Goal: Task Accomplishment & Management: Use online tool/utility

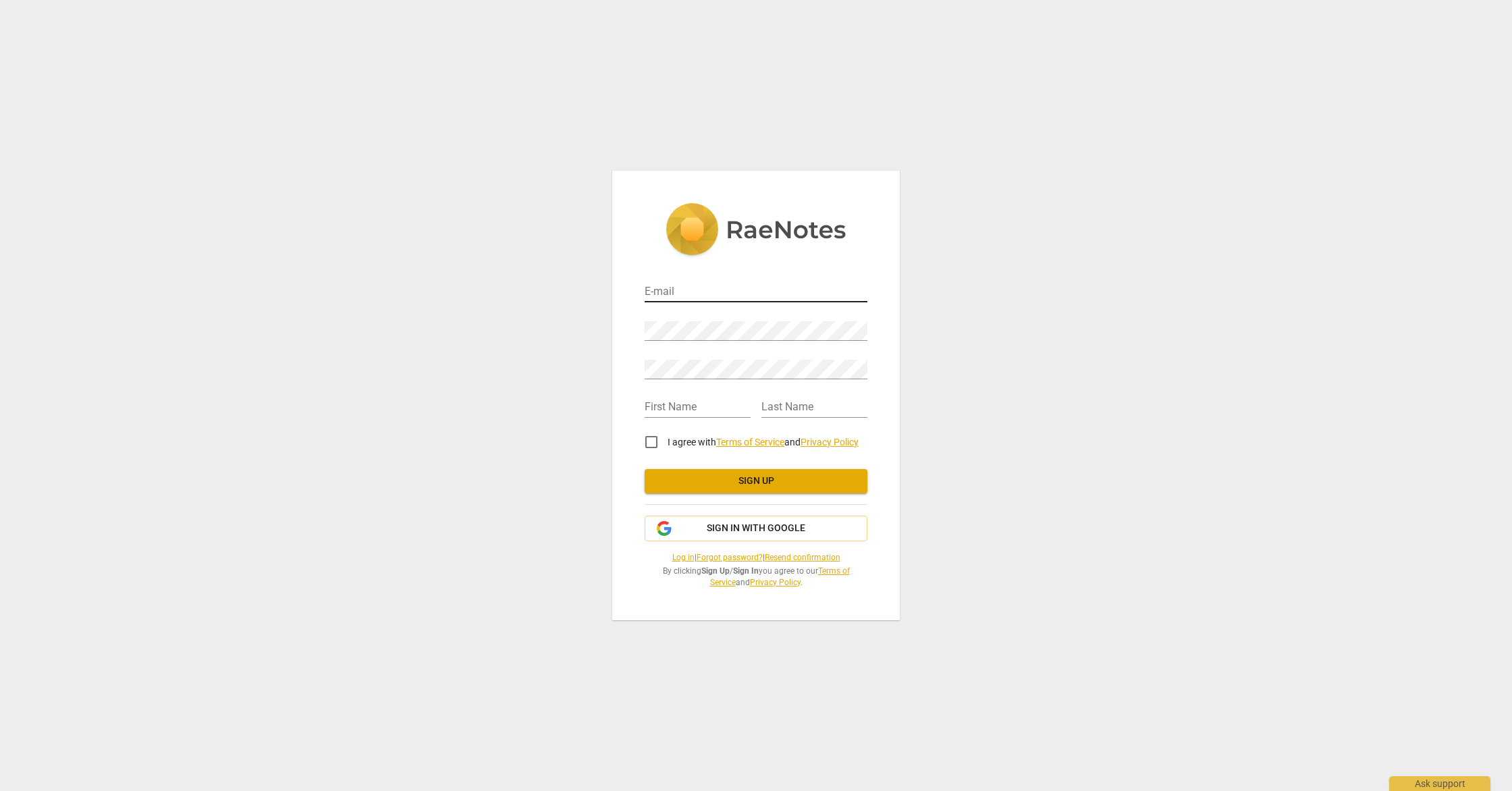
click at [687, 291] on input "email" at bounding box center [756, 292] width 223 height 20
type input "[EMAIL_ADDRESS][DOMAIN_NAME]"
type input "[PERSON_NAME]"
click at [654, 443] on input "I agree with Terms of Service and Privacy Policy" at bounding box center [651, 442] width 32 height 32
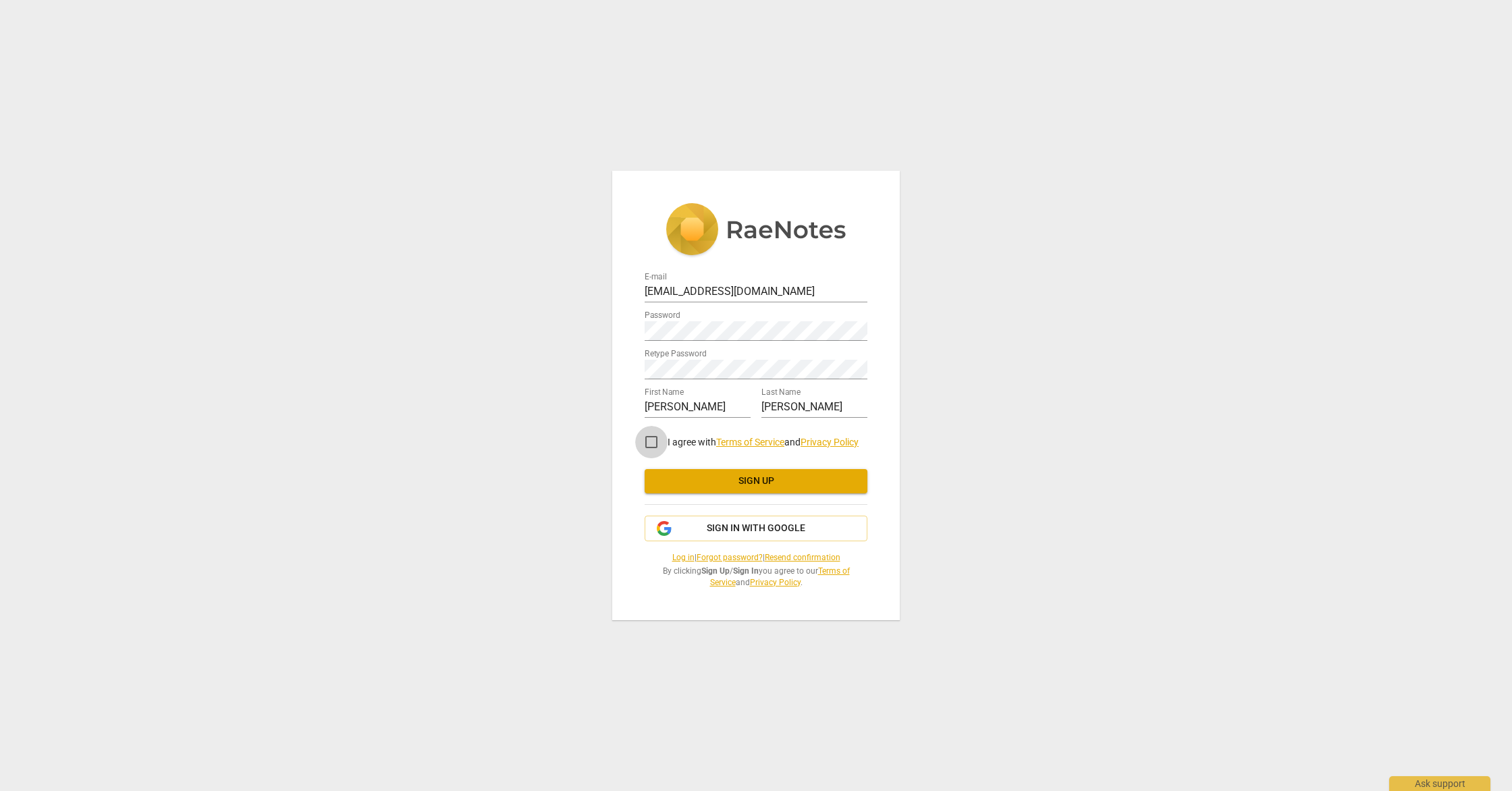
checkbox input "true"
click at [702, 481] on span "Sign up" at bounding box center [756, 482] width 201 height 14
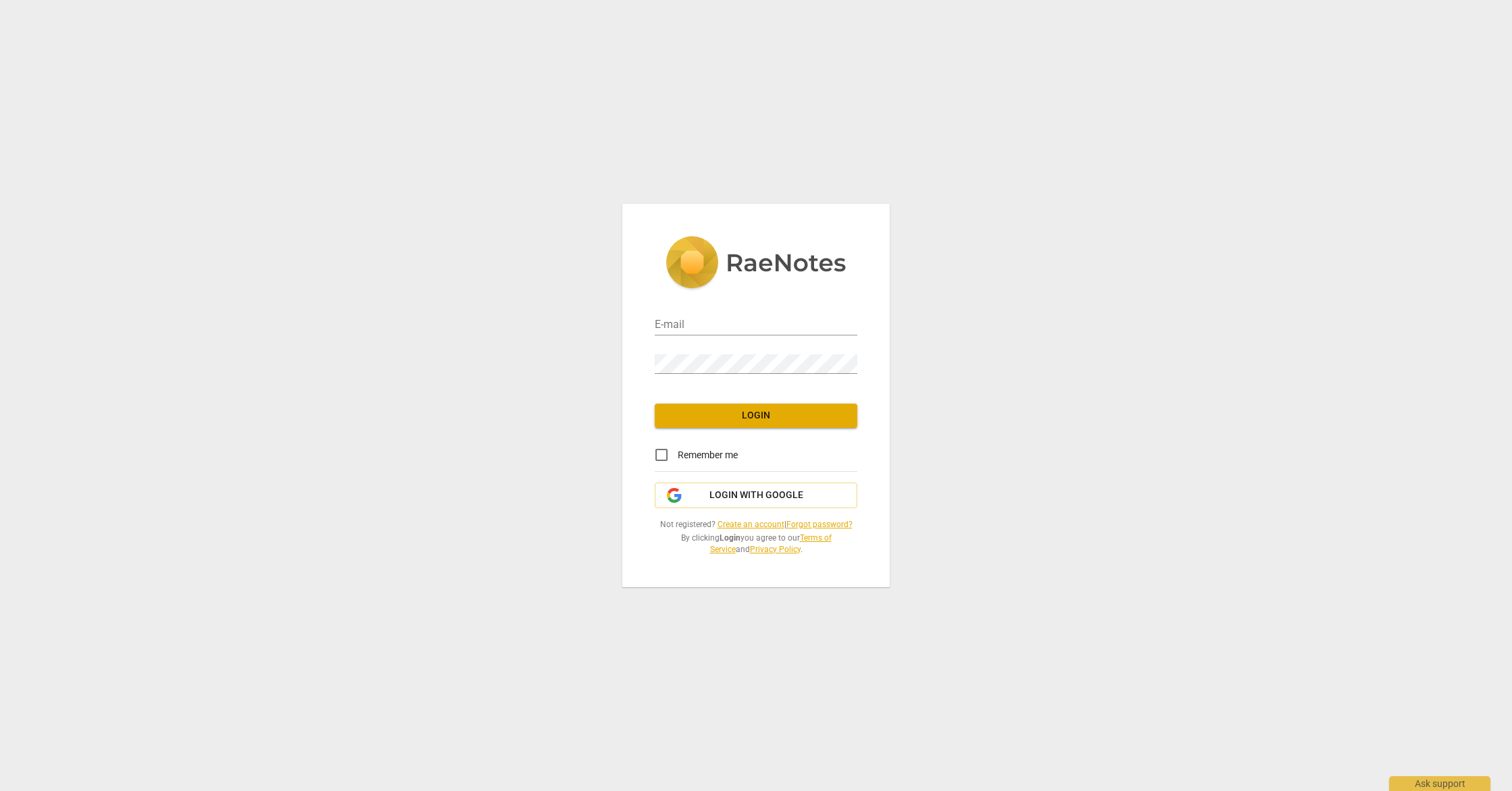
type input "[EMAIL_ADDRESS][DOMAIN_NAME]"
click at [664, 452] on input "Remember me" at bounding box center [661, 454] width 32 height 32
checkbox input "true"
click at [706, 422] on span "Login" at bounding box center [756, 416] width 181 height 14
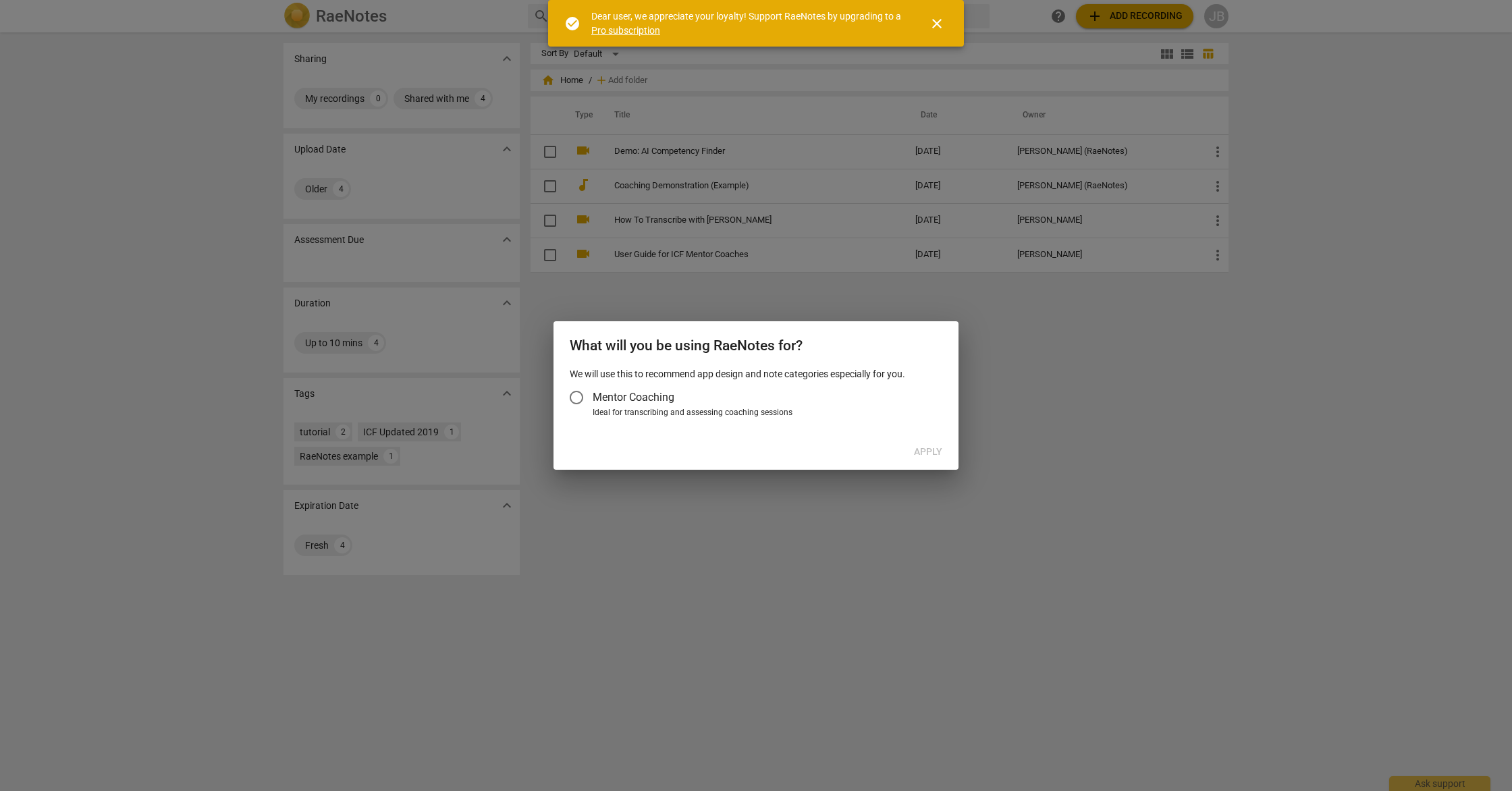
click at [577, 398] on input "Mentor Coaching" at bounding box center [576, 397] width 32 height 32
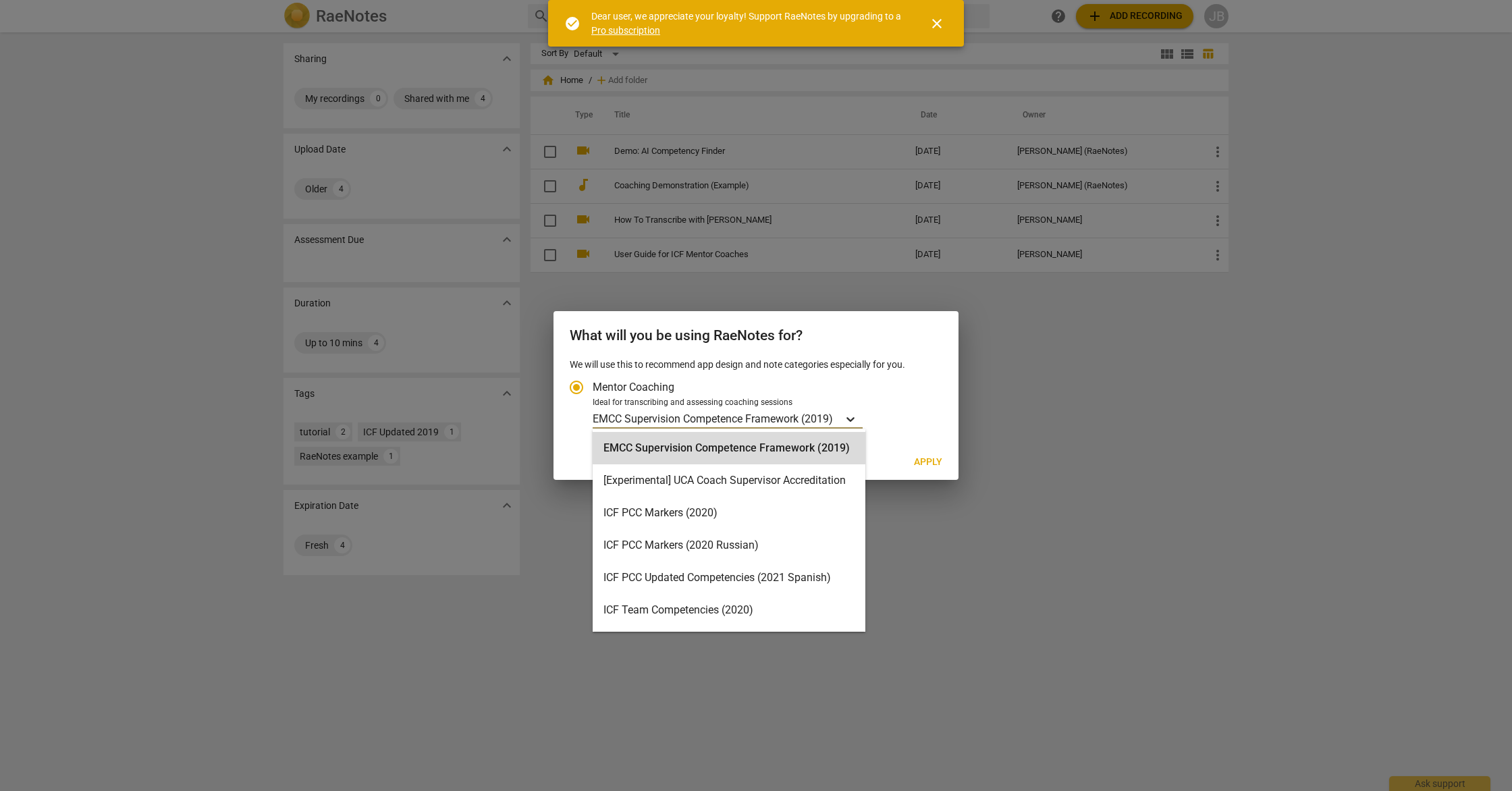
click at [851, 417] on icon "Account type" at bounding box center [850, 419] width 14 height 14
click at [0, 0] on input "Ideal for transcribing and assessing coaching sessions EMCC Supervision Compete…" at bounding box center [0, 0] width 0 height 0
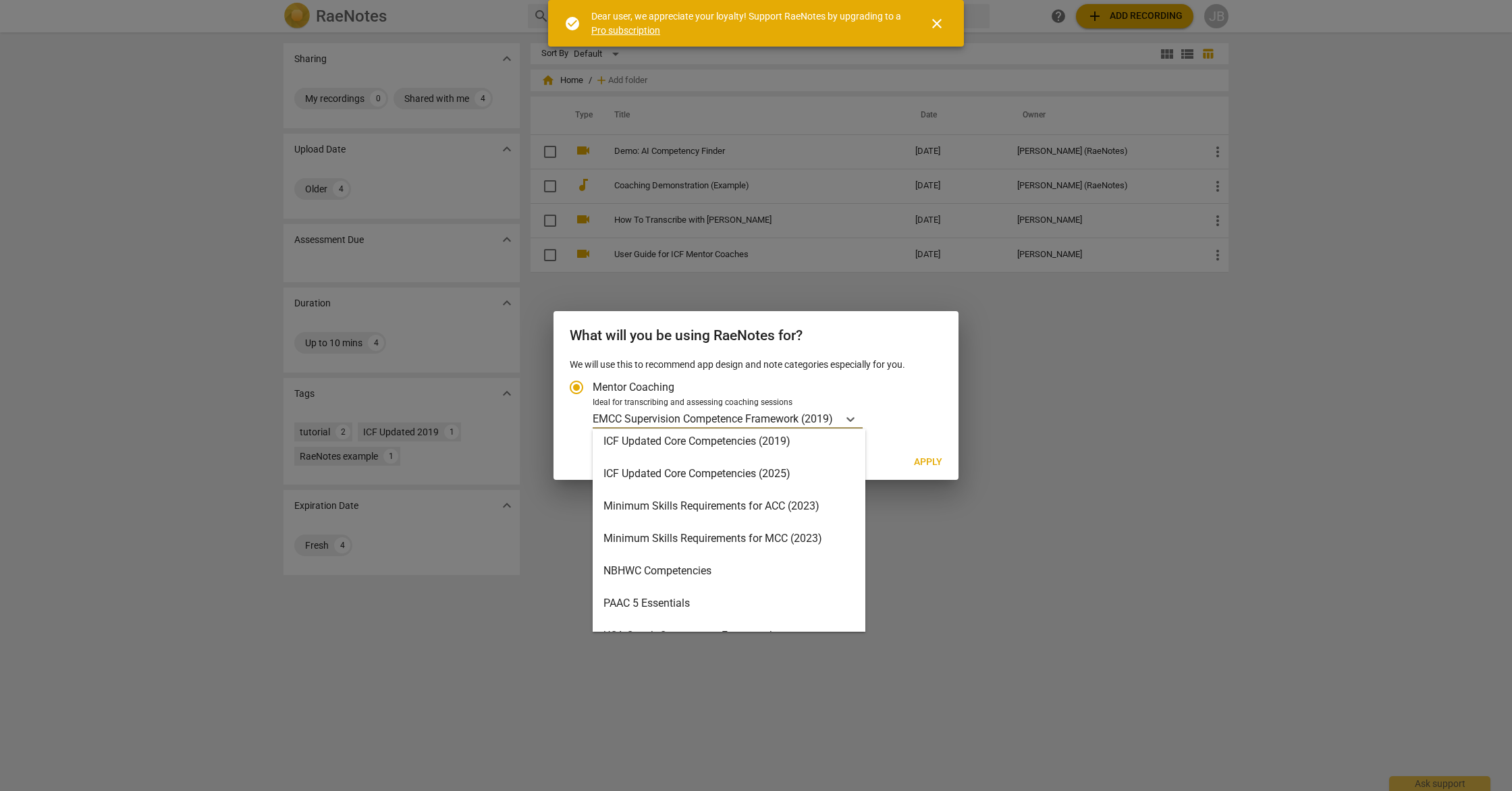
scroll to position [265, 0]
click at [711, 513] on div "Minimum Skills Requirements for ACC (2023)" at bounding box center [729, 507] width 273 height 32
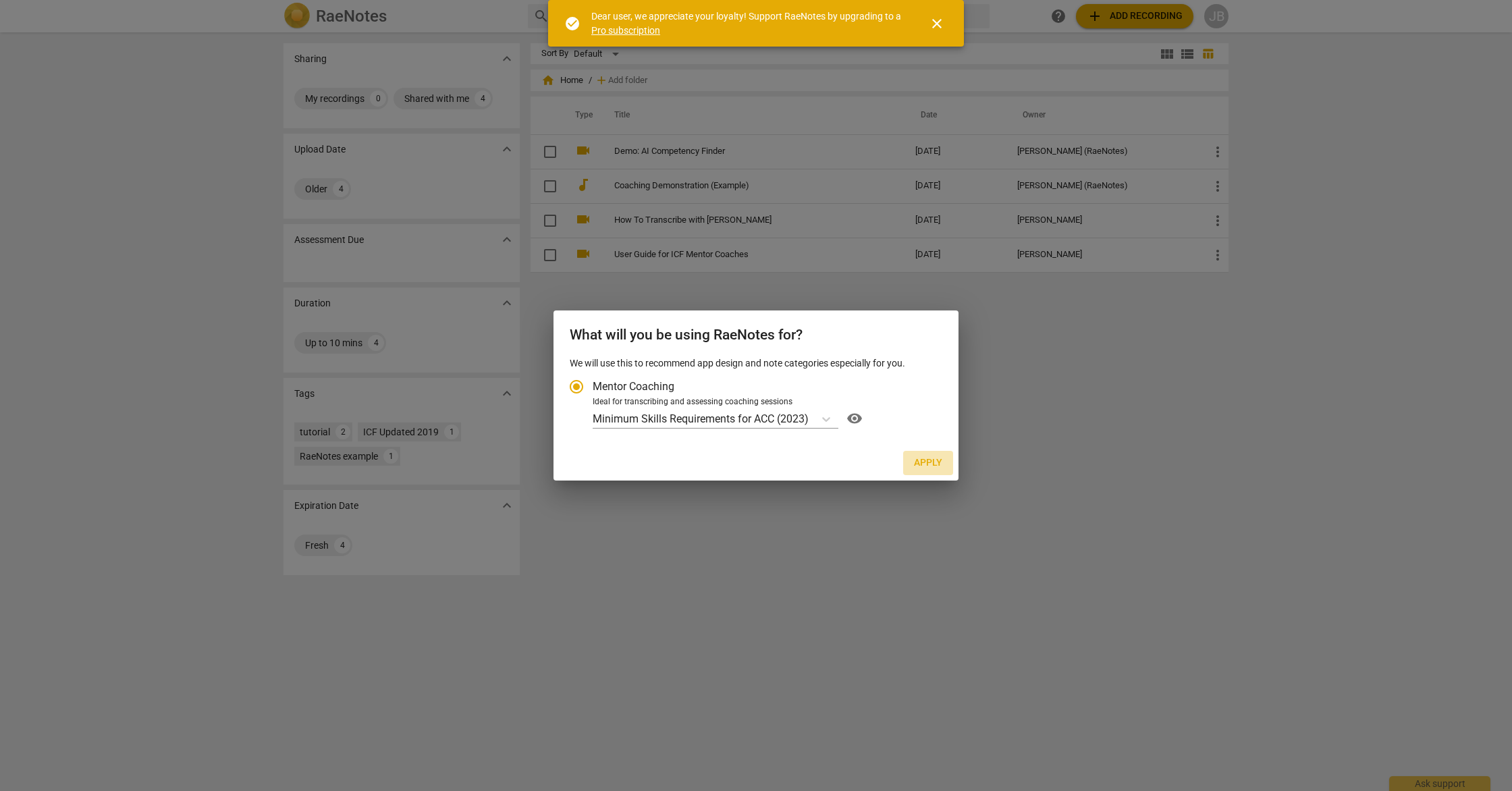
click at [928, 465] on span "Apply" at bounding box center [928, 463] width 28 height 14
radio input "false"
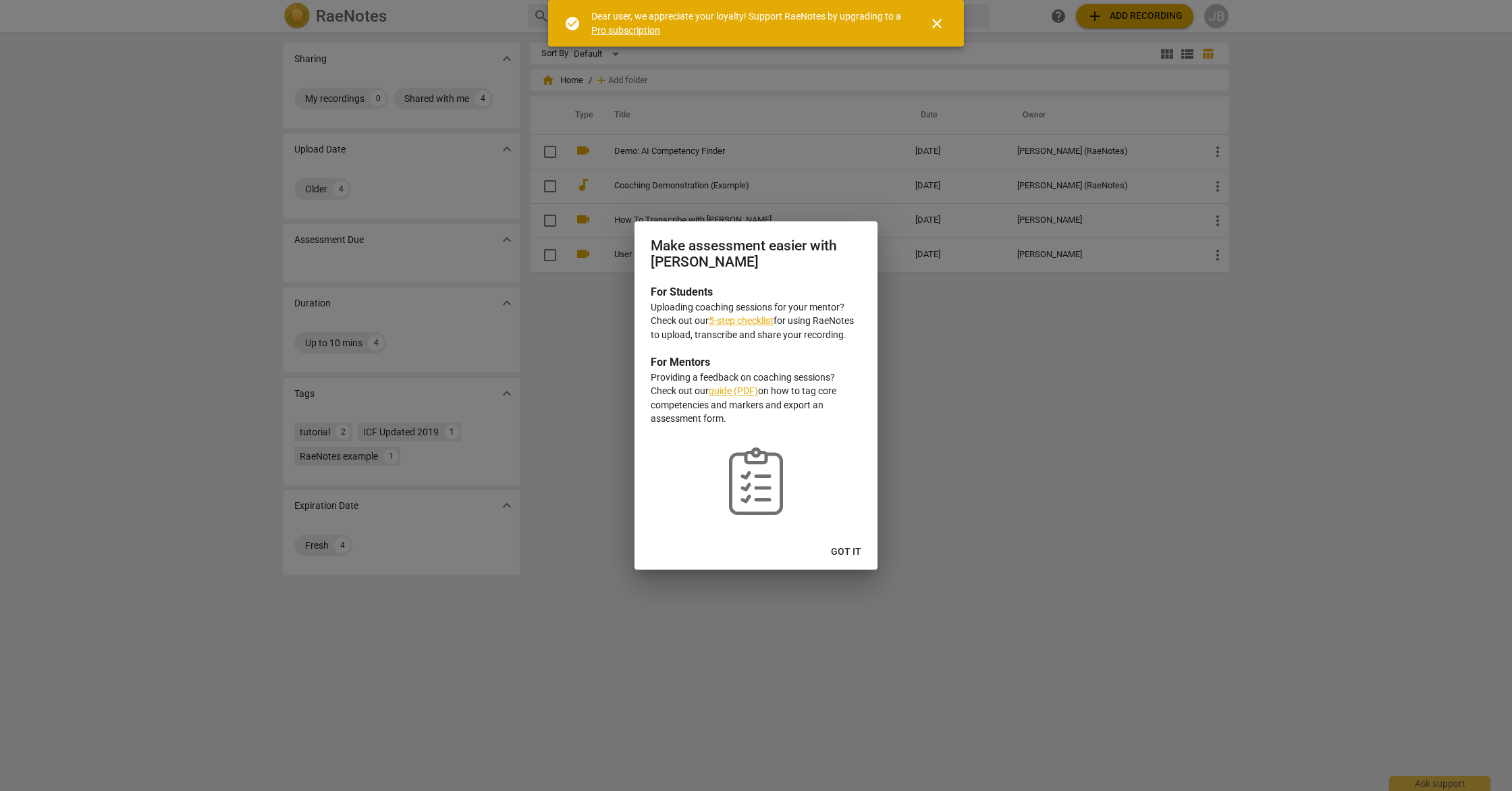
click at [848, 552] on span "Got it" at bounding box center [846, 552] width 30 height 14
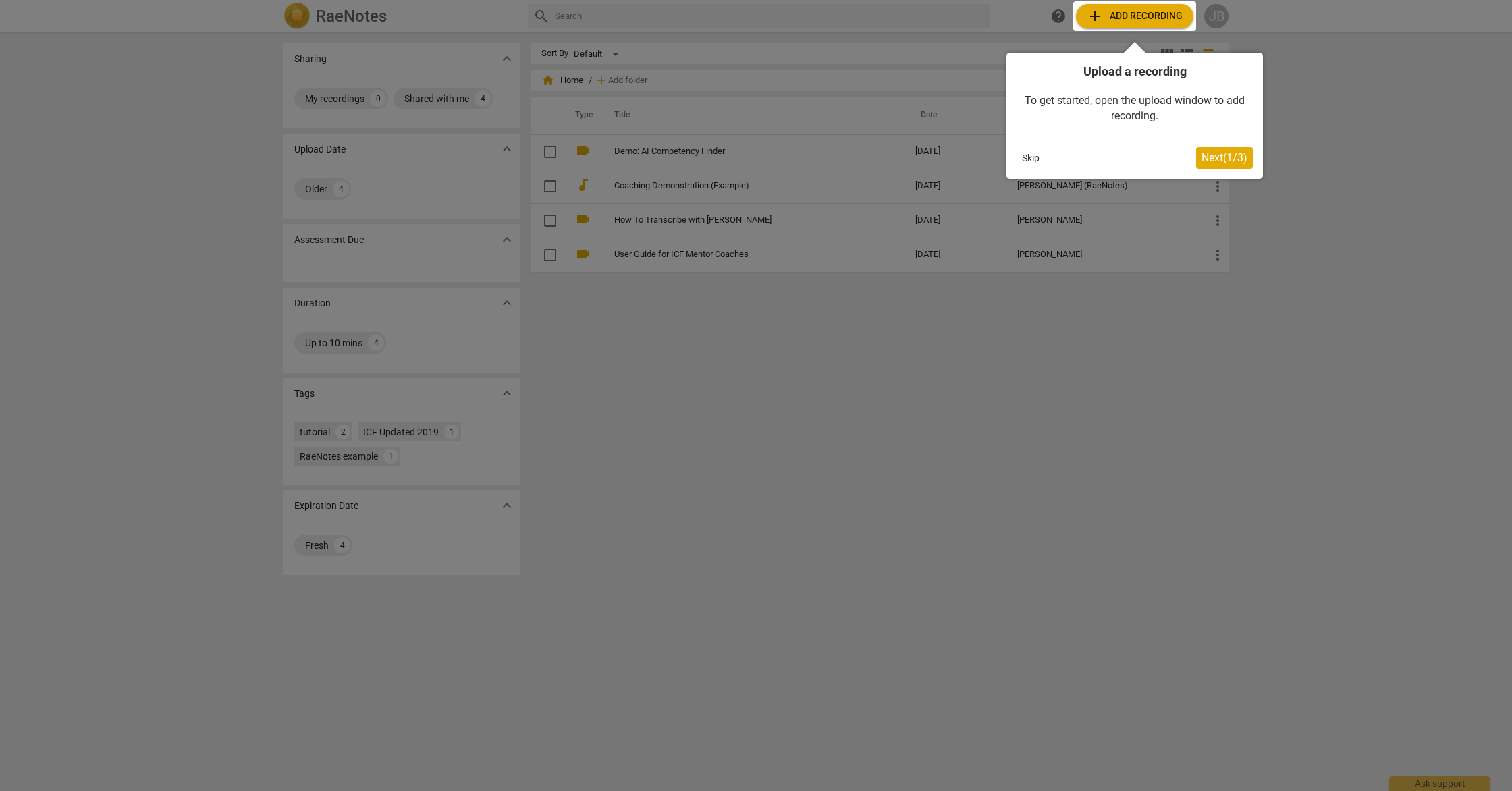
click at [1214, 162] on span "Next ( 1 / 3 )" at bounding box center [1224, 157] width 46 height 13
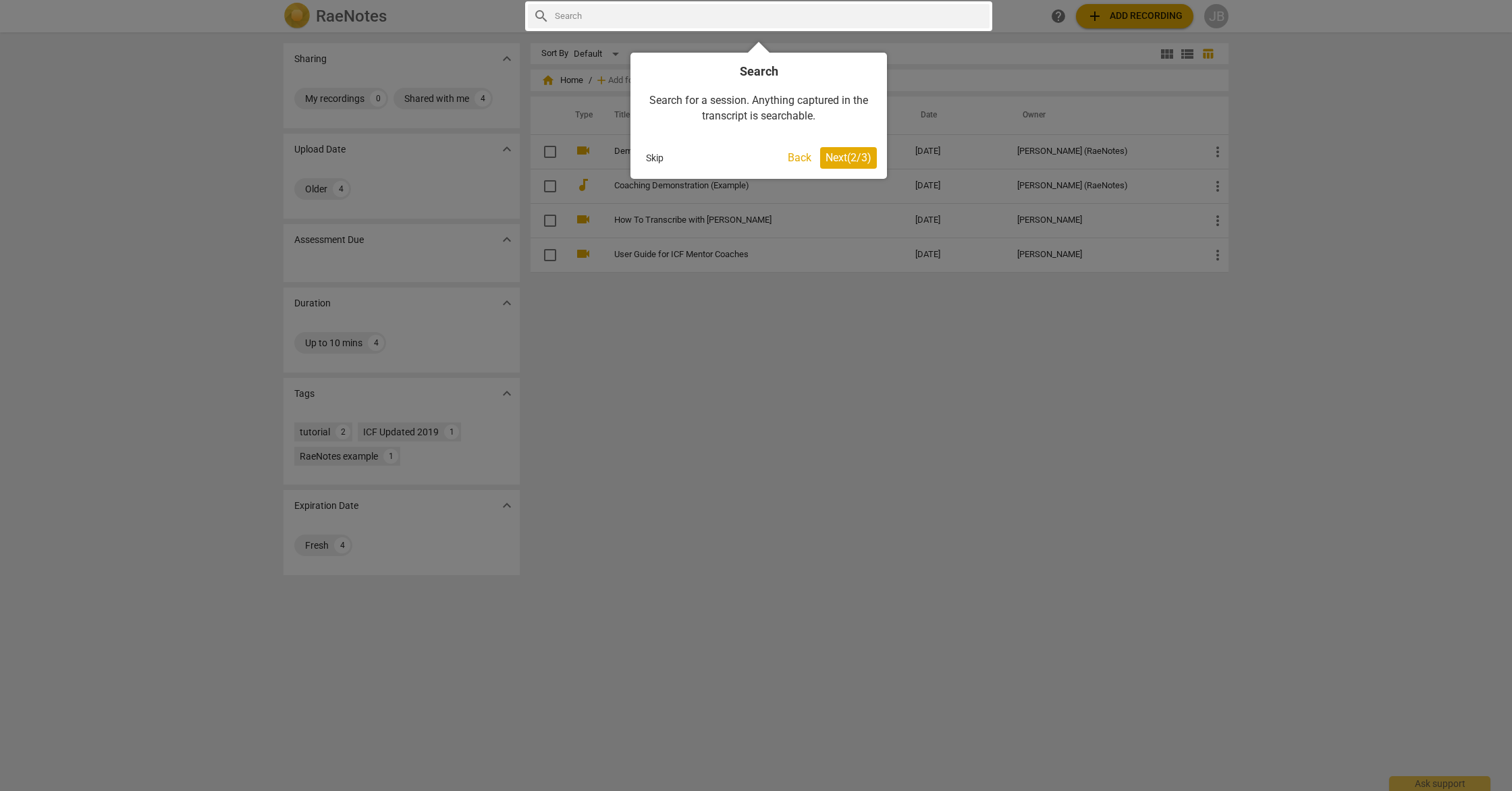
click at [865, 160] on span "Next ( 2 / 3 )" at bounding box center [848, 157] width 46 height 13
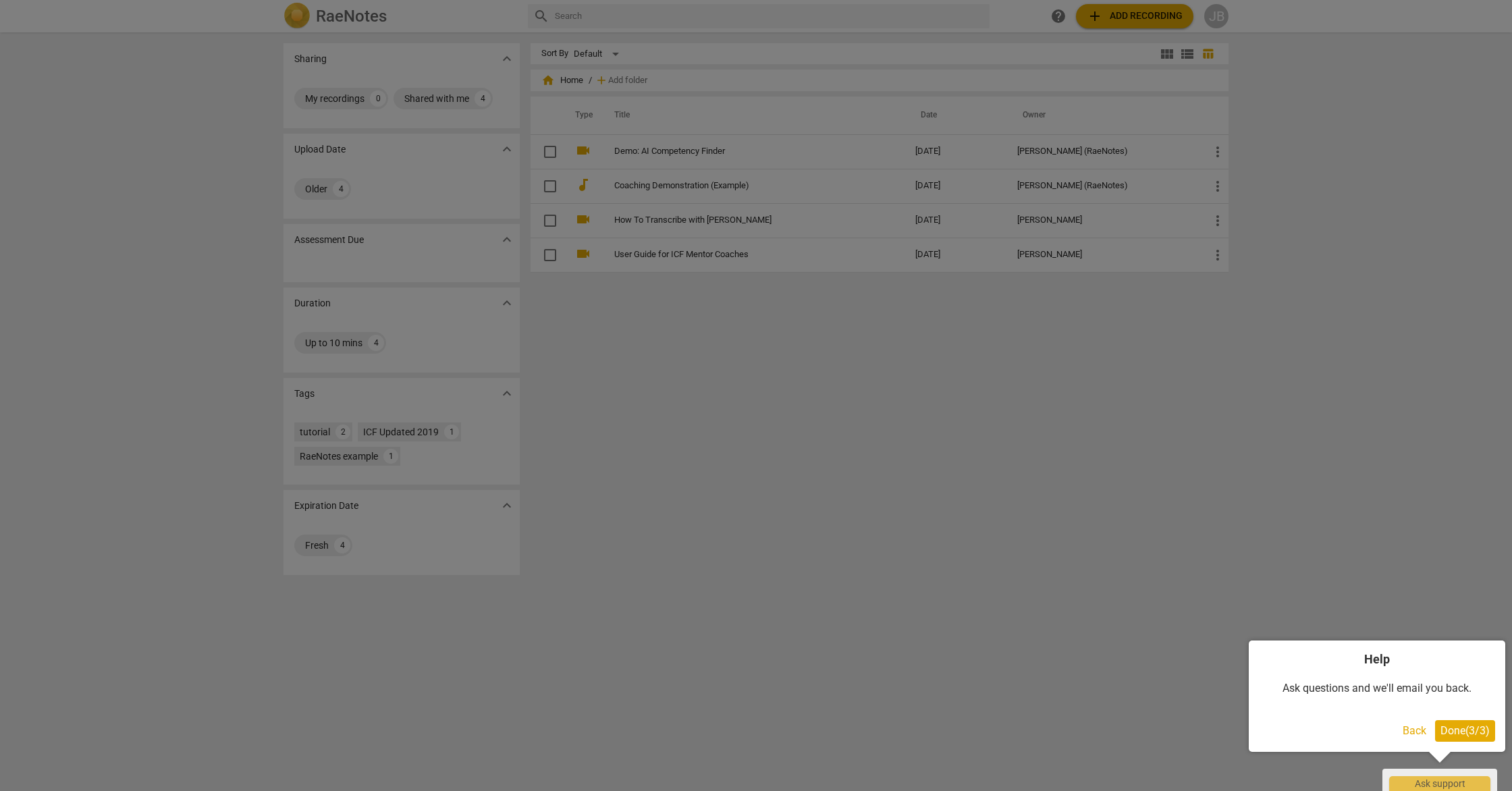
drag, startPoint x: 1446, startPoint y: 731, endPoint x: 1421, endPoint y: 715, distance: 29.7
click at [1446, 731] on span "Done ( 3 / 3 )" at bounding box center [1465, 731] width 49 height 13
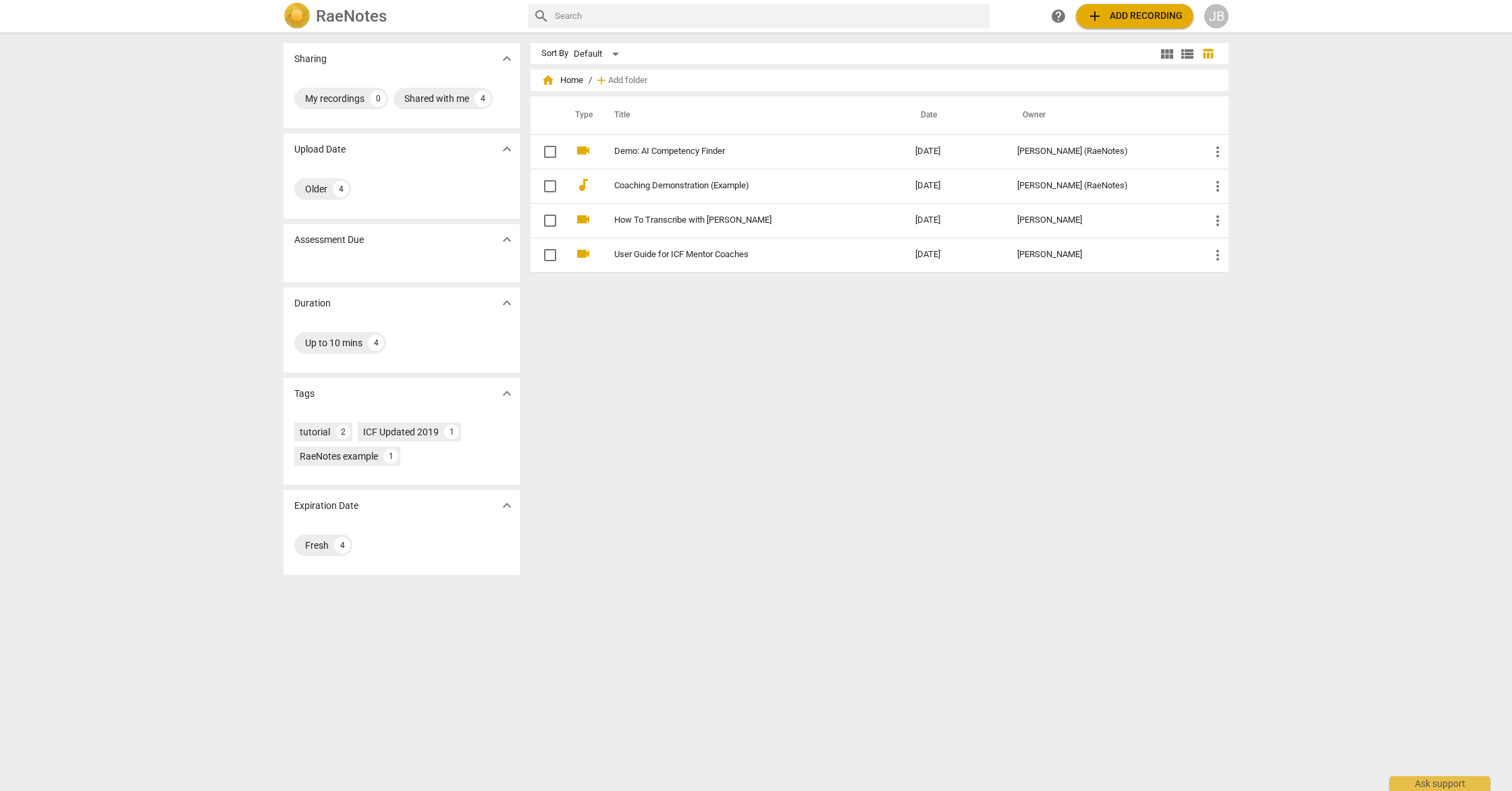
click at [1009, 392] on div "Sort By Default view_module view_list table_chart home Home / add Add folder Ty…" at bounding box center [885, 411] width 709 height 737
click at [1109, 18] on span "add Add recording" at bounding box center [1135, 16] width 96 height 16
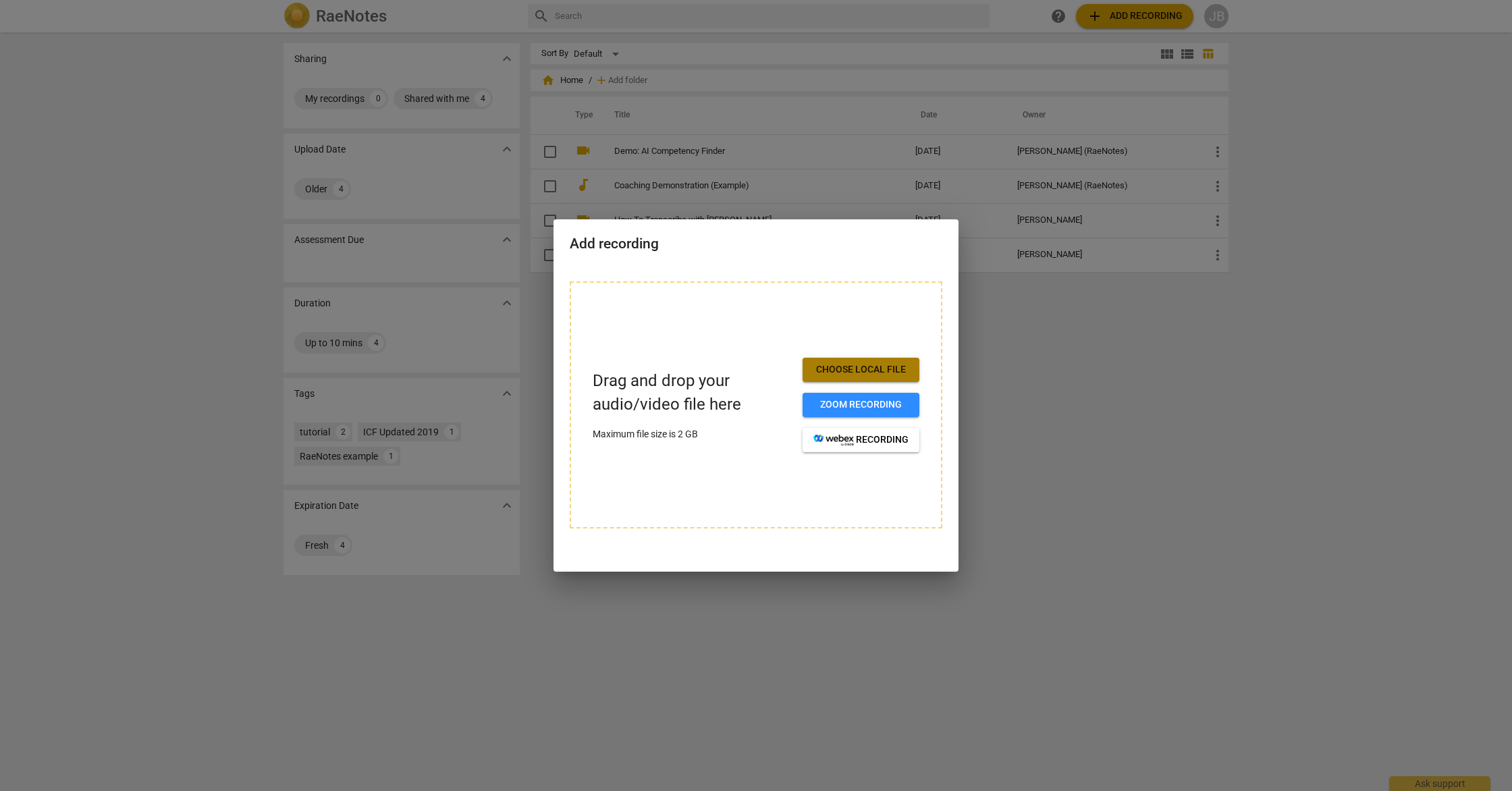
click at [862, 371] on span "Choose local file" at bounding box center [861, 370] width 95 height 14
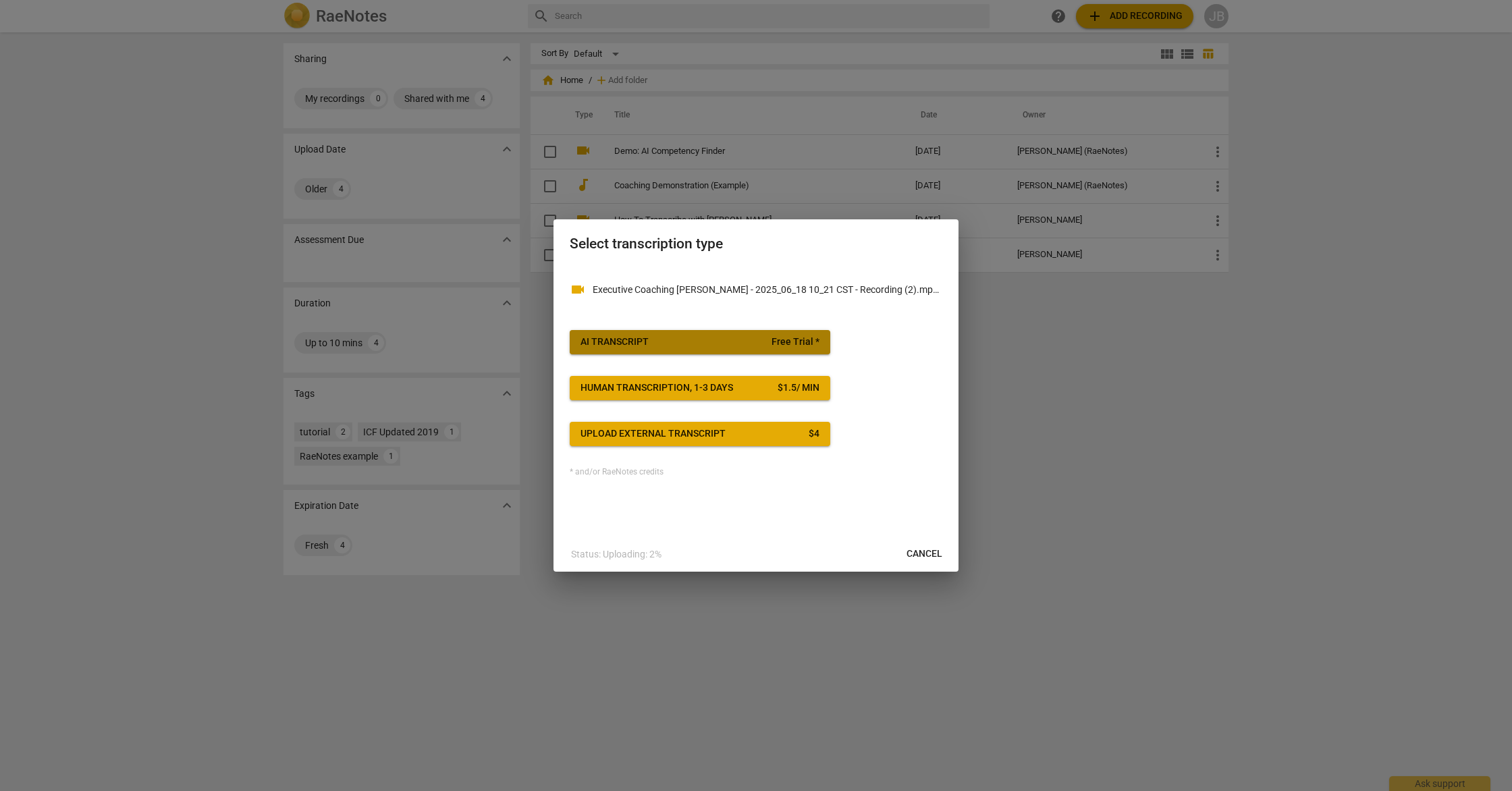
click at [683, 351] on button "AI Transcript Free Trial *" at bounding box center [700, 342] width 261 height 25
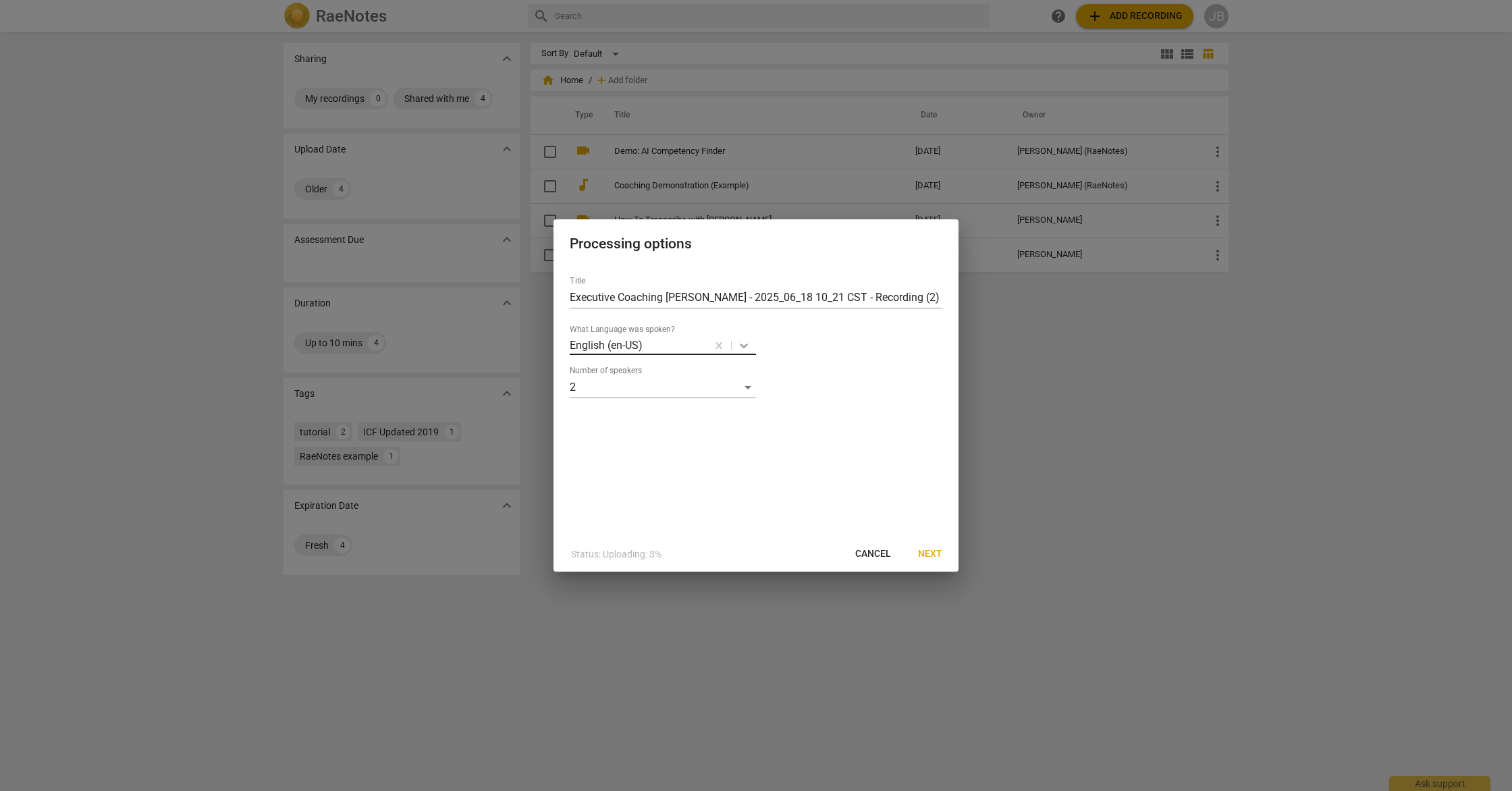
click at [746, 345] on icon at bounding box center [744, 346] width 8 height 5
type input "span"
click at [683, 369] on div "Spanish" at bounding box center [663, 374] width 186 height 32
click at [934, 551] on span "Next" at bounding box center [930, 554] width 25 height 14
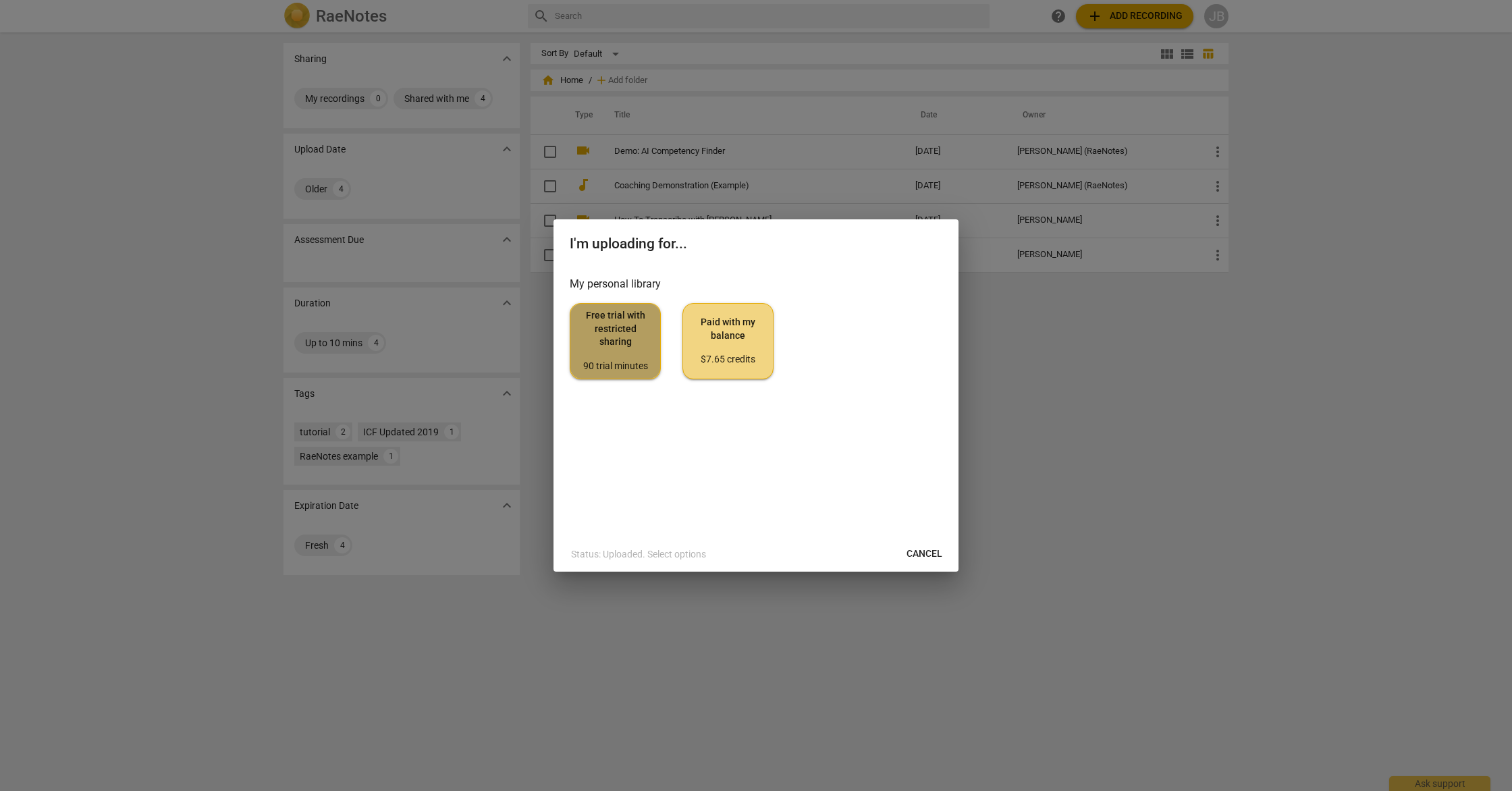
click at [625, 343] on span "Free trial with restricted sharing 90 trial minutes" at bounding box center [616, 341] width 68 height 64
